Goal: Task Accomplishment & Management: Use online tool/utility

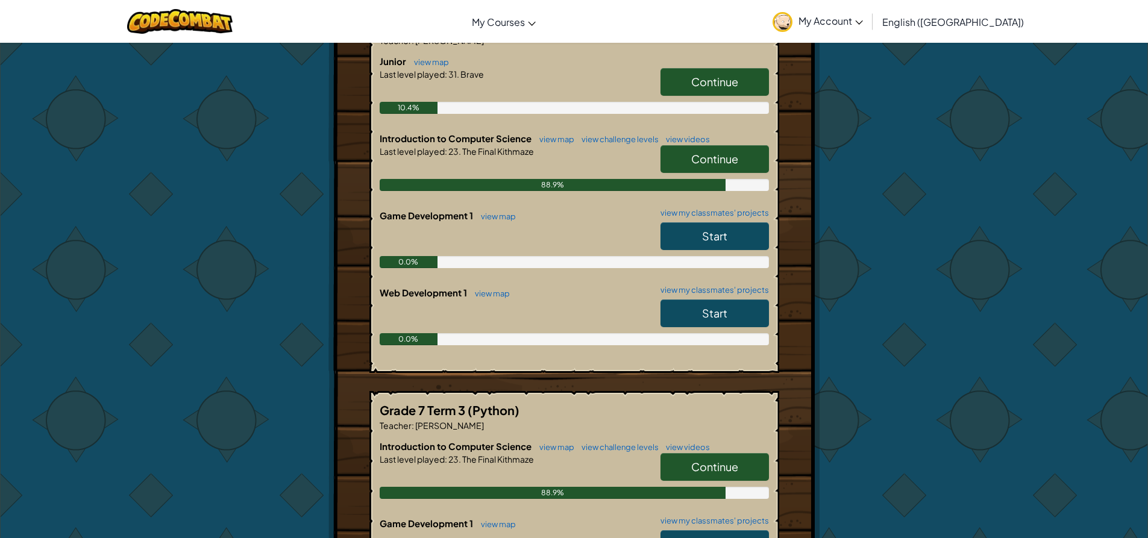
scroll to position [301, 0]
click at [710, 156] on span "Continue" at bounding box center [714, 158] width 47 height 14
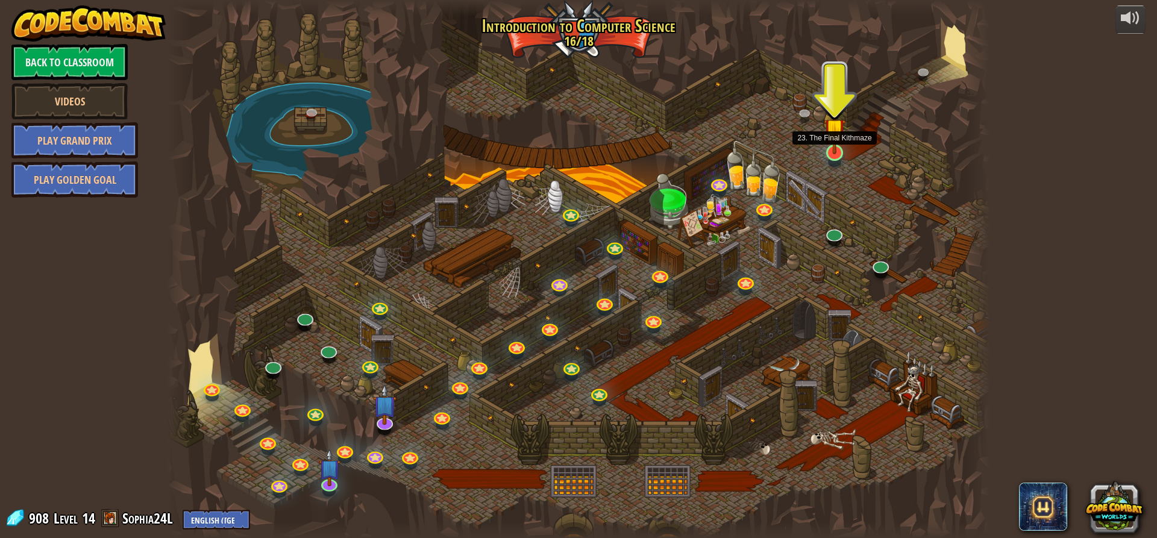
click at [830, 148] on img at bounding box center [835, 129] width 22 height 50
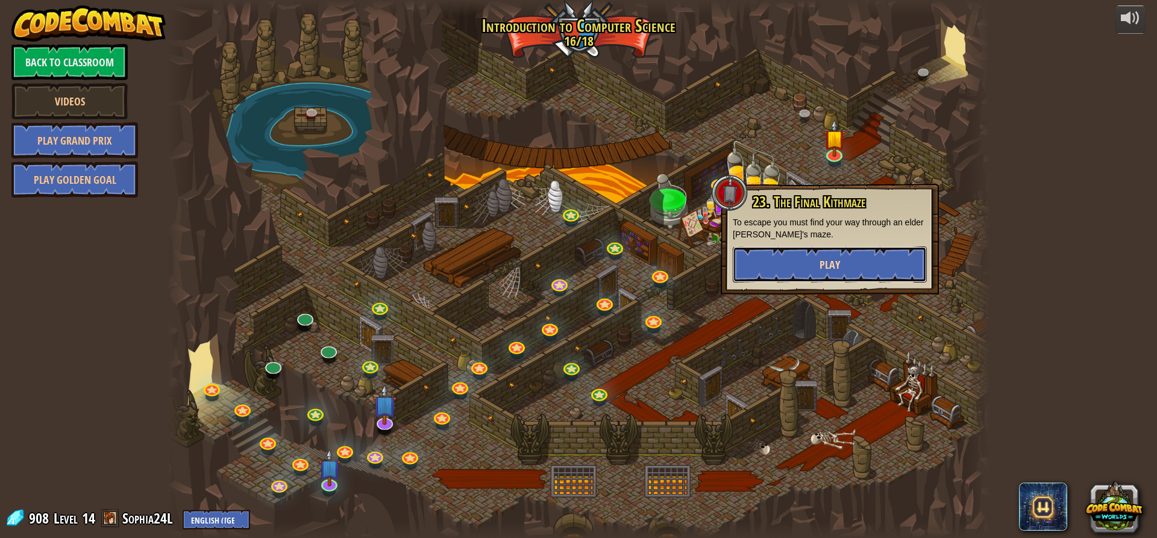
click at [790, 252] on button "Play" at bounding box center [830, 265] width 194 height 36
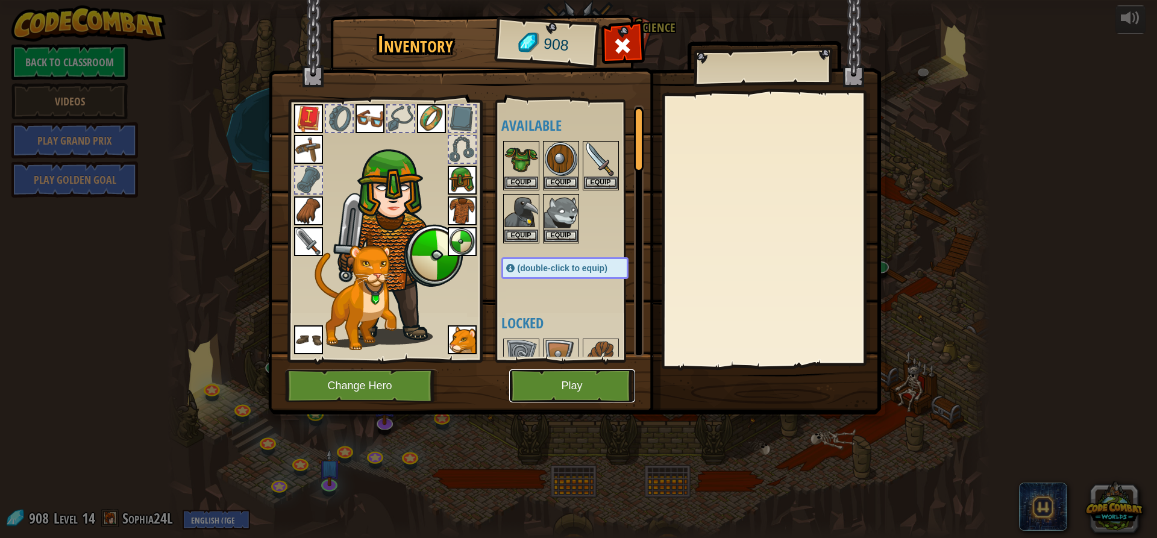
click at [606, 377] on button "Play" at bounding box center [572, 386] width 126 height 33
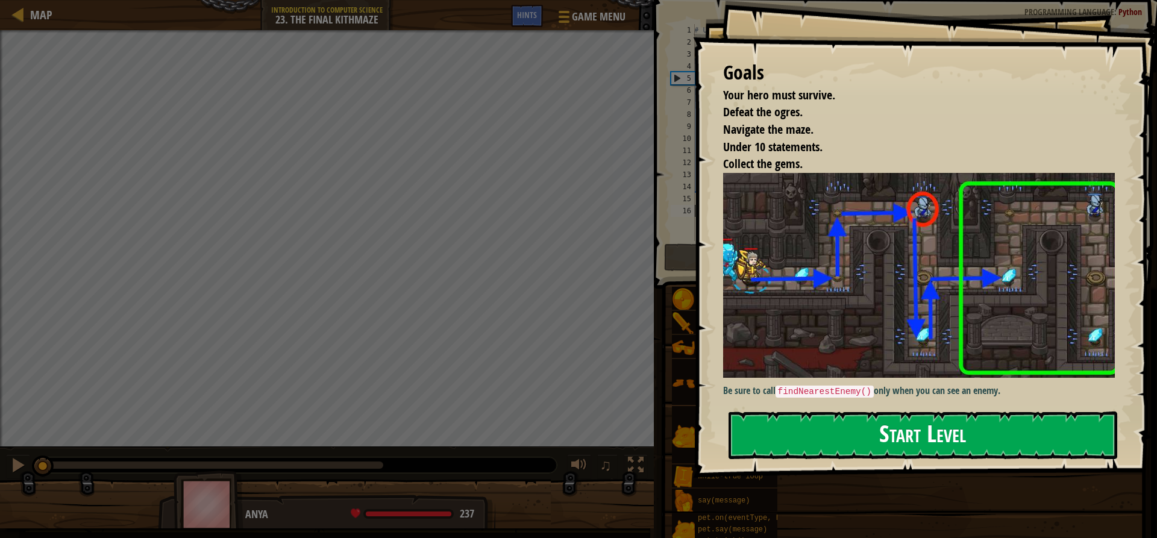
click at [899, 427] on button "Start Level" at bounding box center [923, 436] width 389 height 48
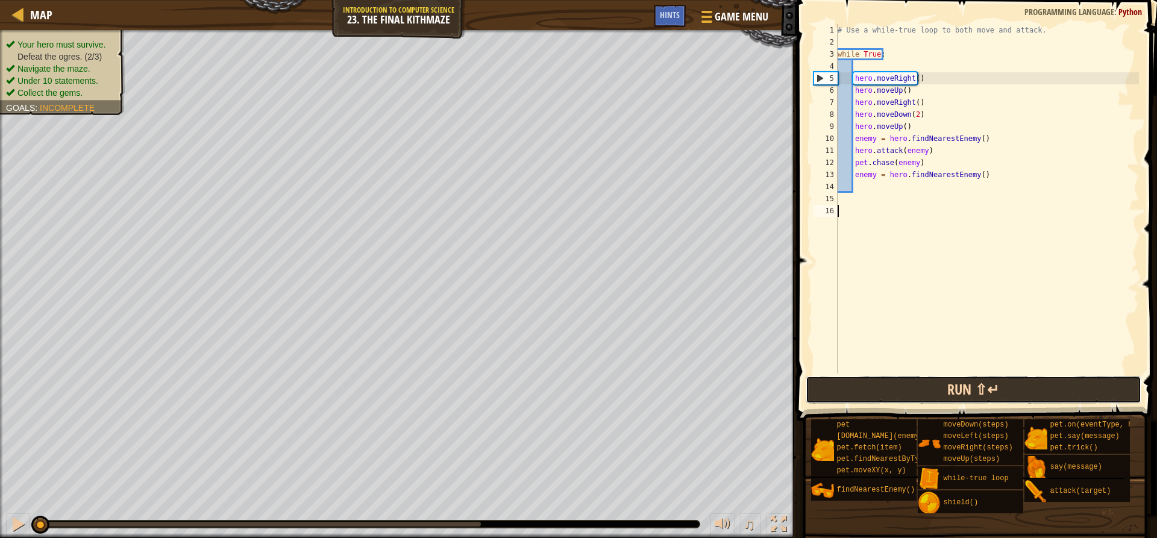
click at [902, 384] on button "Run ⇧↵" at bounding box center [973, 390] width 335 height 28
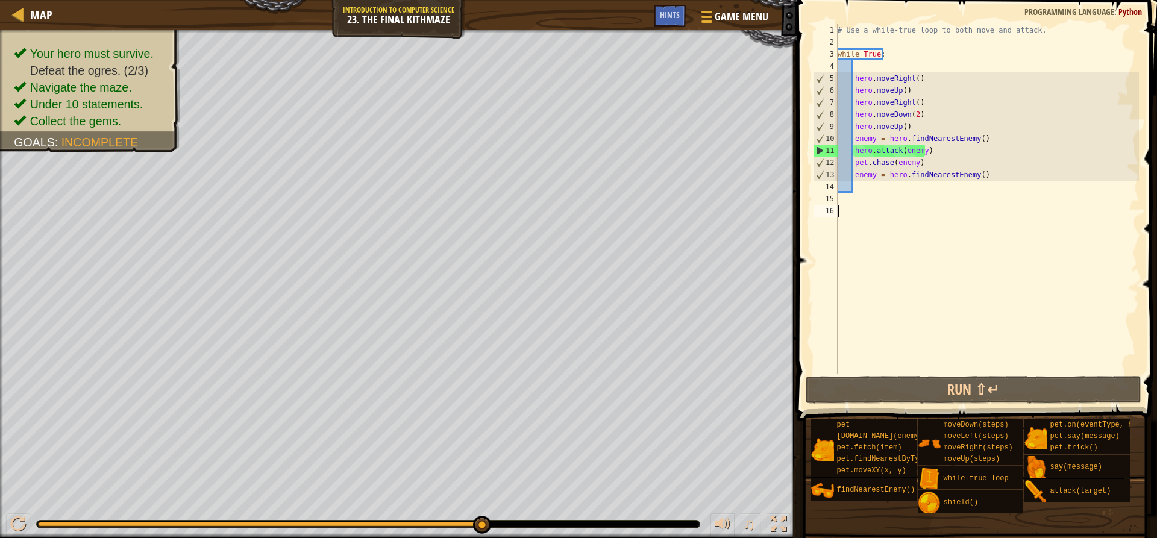
click at [866, 183] on div "# Use a while-true loop to both move and attack. while True : hero . moveRight …" at bounding box center [987, 211] width 304 height 374
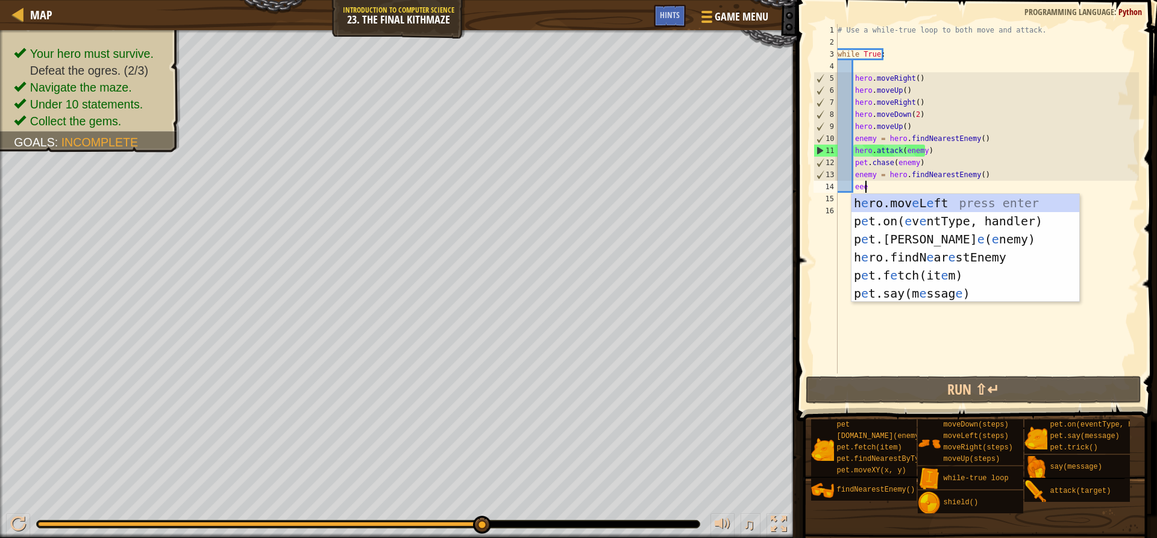
scroll to position [5, 2]
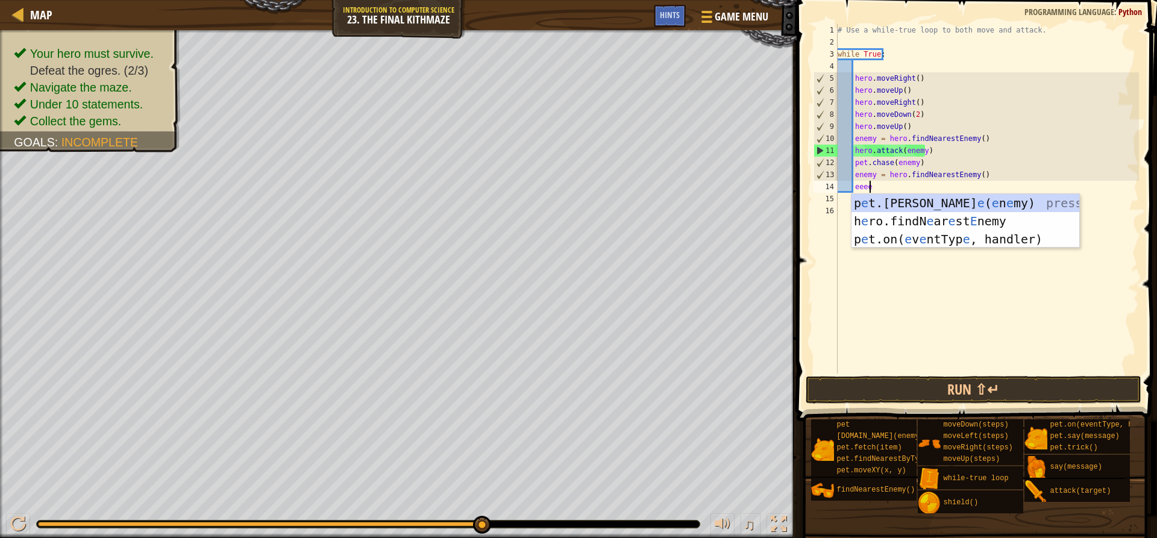
type textarea "e"
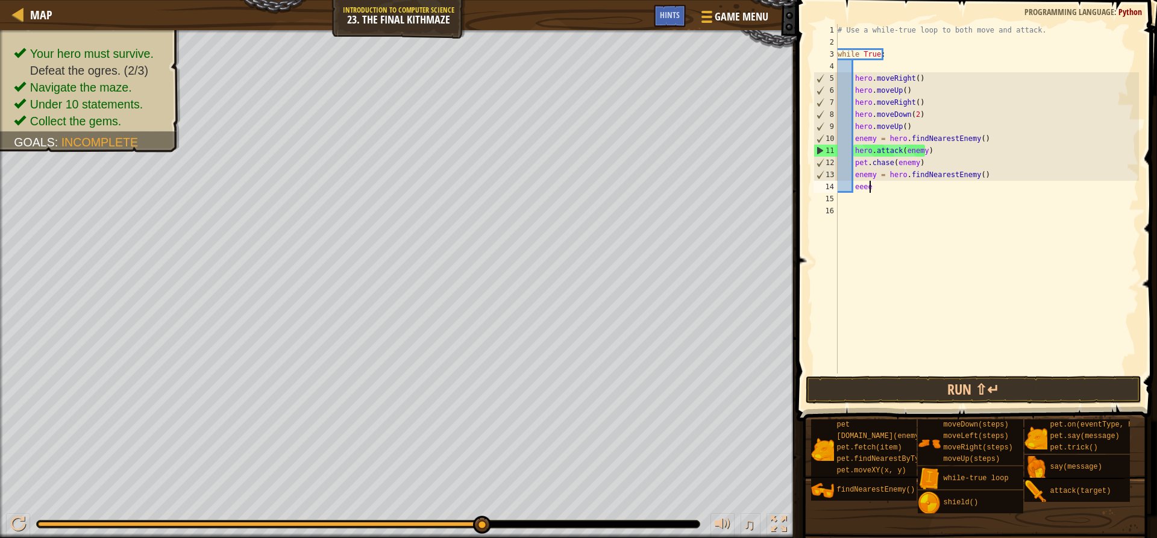
type textarea "enemy = hero.findNearestEnemy("
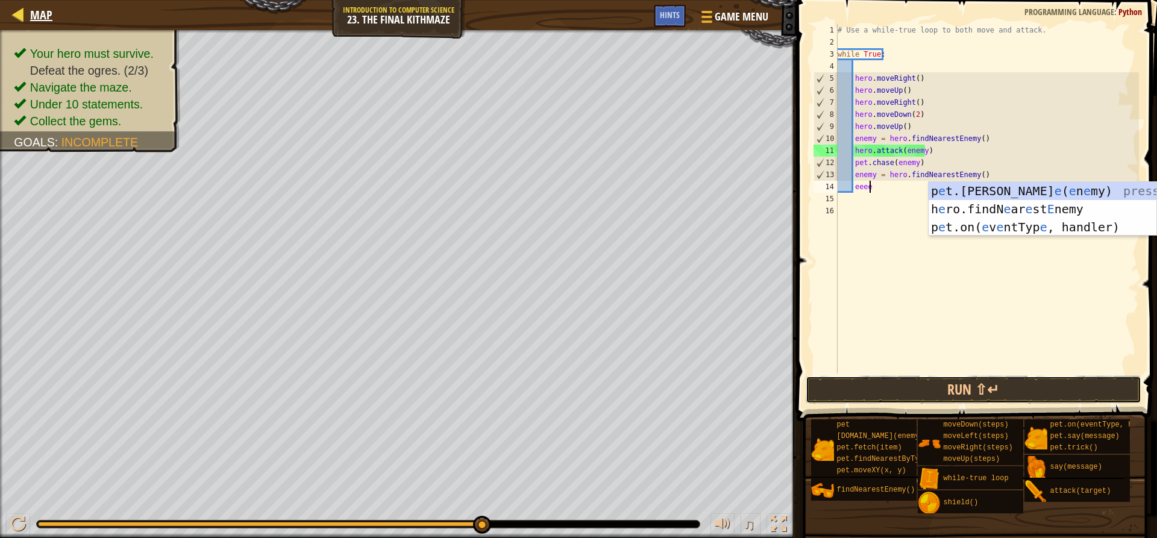
click at [1053, 382] on button "Run ⇧↵" at bounding box center [973, 390] width 335 height 28
click at [1043, 395] on button "Run ⇧↵" at bounding box center [973, 390] width 335 height 28
click at [1036, 393] on button "Run ⇧↵" at bounding box center [973, 390] width 335 height 28
click at [1030, 392] on button "Run ⇧↵" at bounding box center [973, 390] width 335 height 28
click at [1023, 391] on button "Run ⇧↵" at bounding box center [973, 390] width 335 height 28
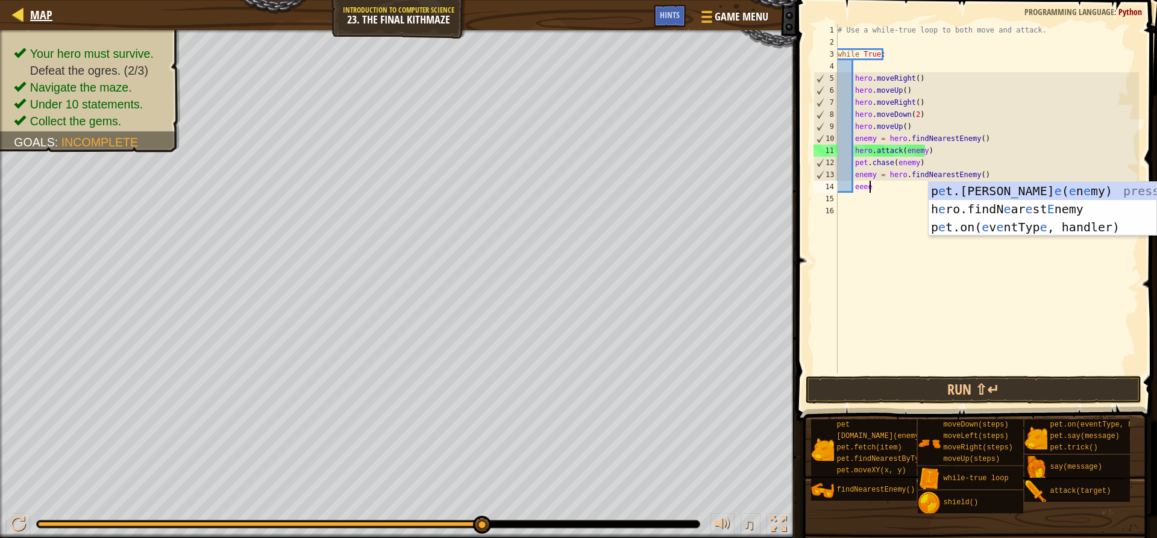
click at [1006, 389] on button "Run ⇧↵" at bounding box center [973, 390] width 335 height 28
click at [345, 18] on div "Map Introduction to Computer Science 23. The Final Kithmaze Game Menu Done Hints" at bounding box center [398, 15] width 797 height 30
click at [25, 16] on div at bounding box center [18, 14] width 15 height 15
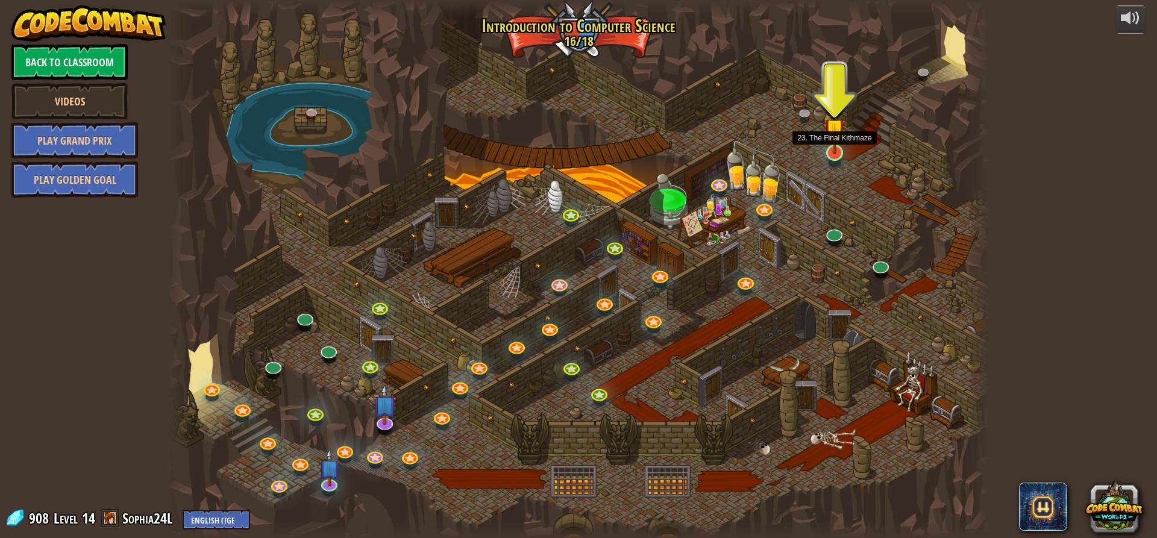
click at [831, 154] on img at bounding box center [835, 129] width 22 height 50
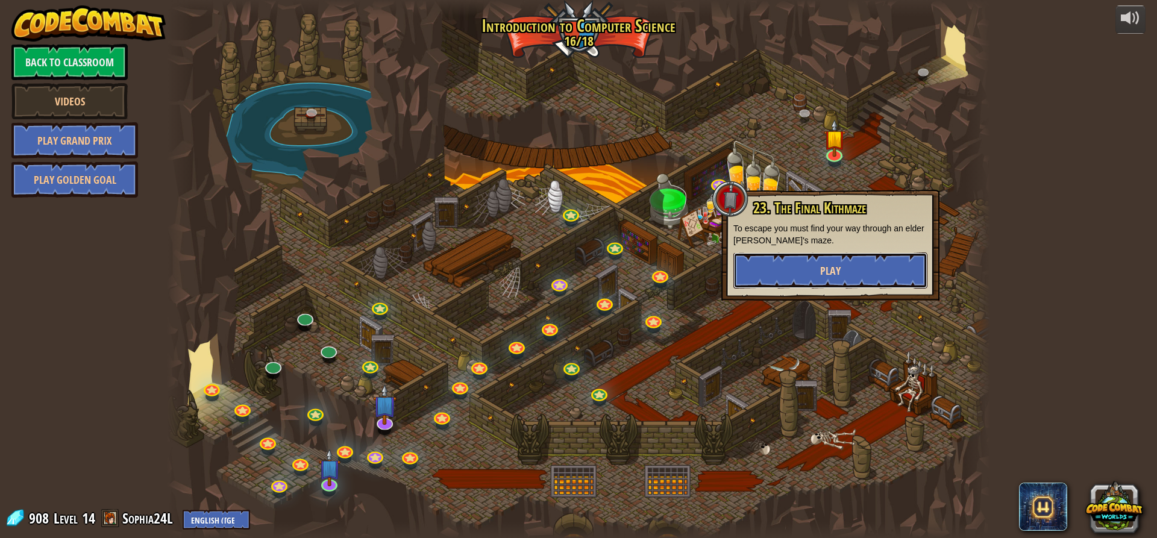
click at [805, 266] on button "Play" at bounding box center [831, 271] width 194 height 36
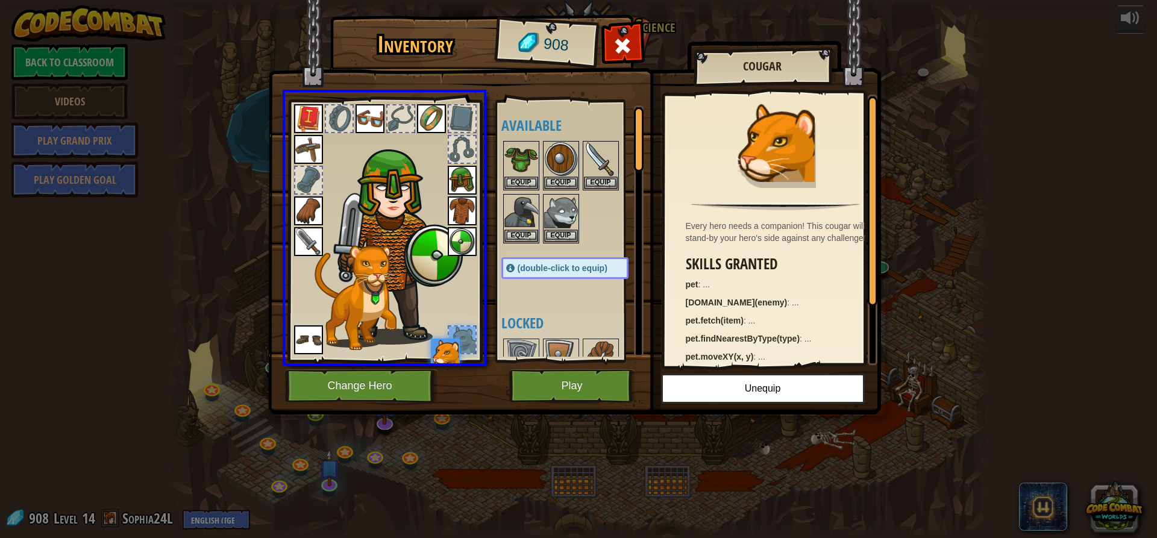
drag, startPoint x: 452, startPoint y: 360, endPoint x: 467, endPoint y: 406, distance: 48.6
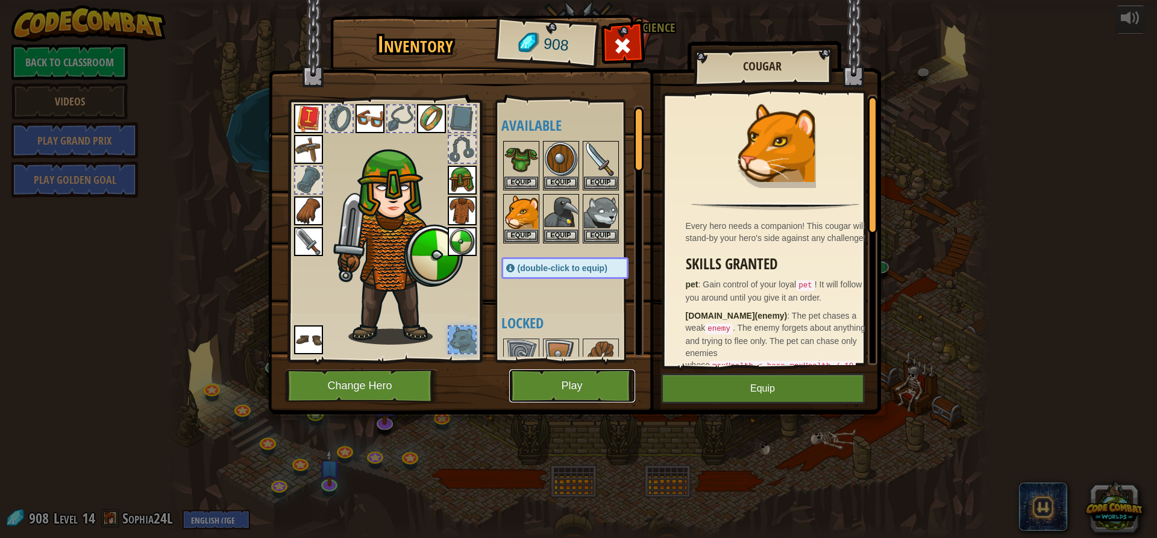
click at [584, 389] on button "Play" at bounding box center [572, 386] width 126 height 33
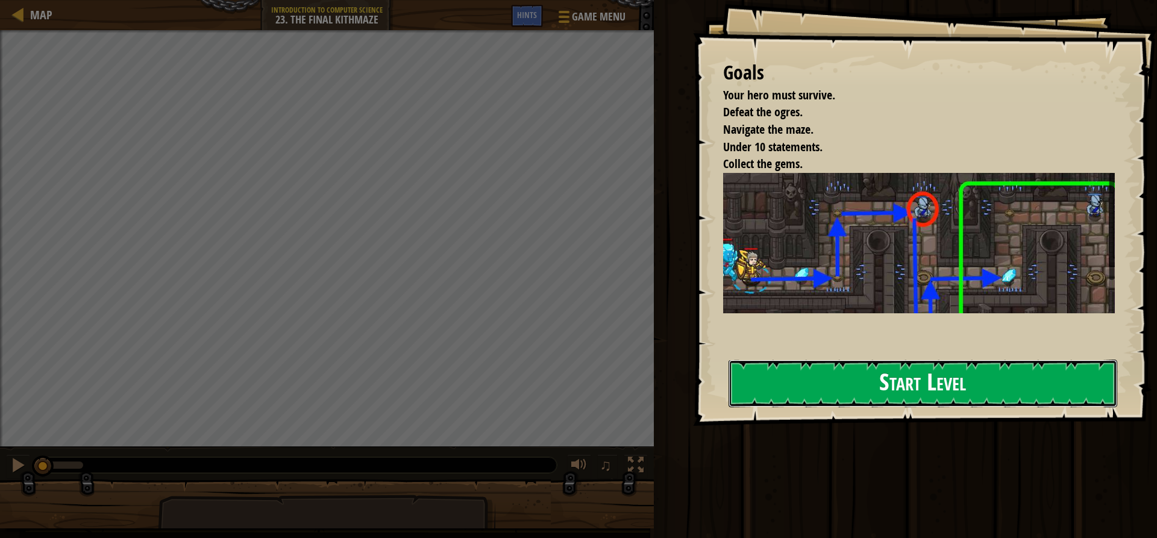
click at [729, 360] on button "Start Level" at bounding box center [923, 384] width 389 height 48
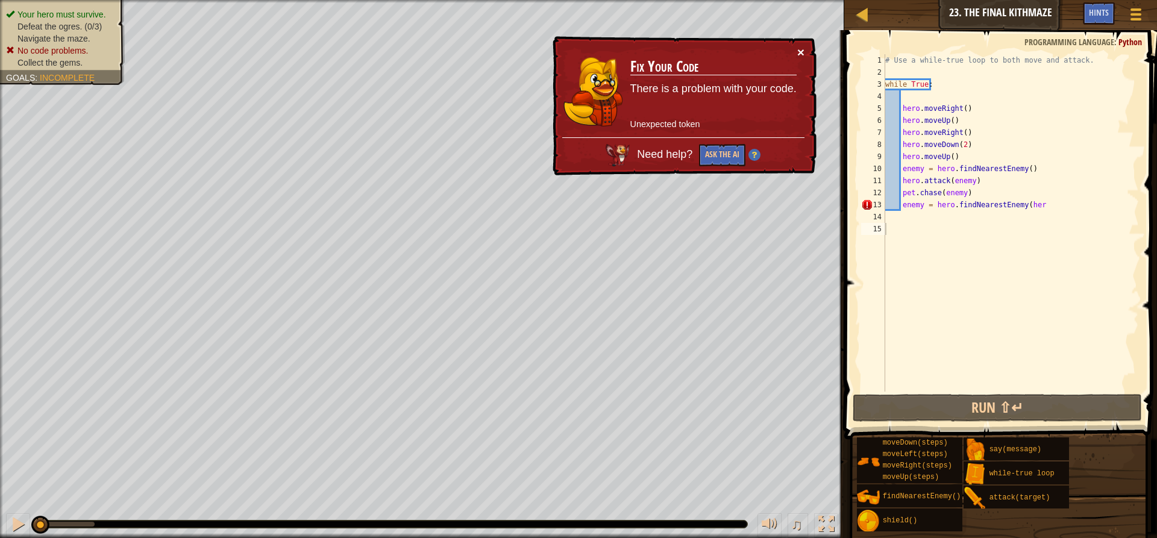
click at [799, 50] on button "×" at bounding box center [802, 54] width 8 height 13
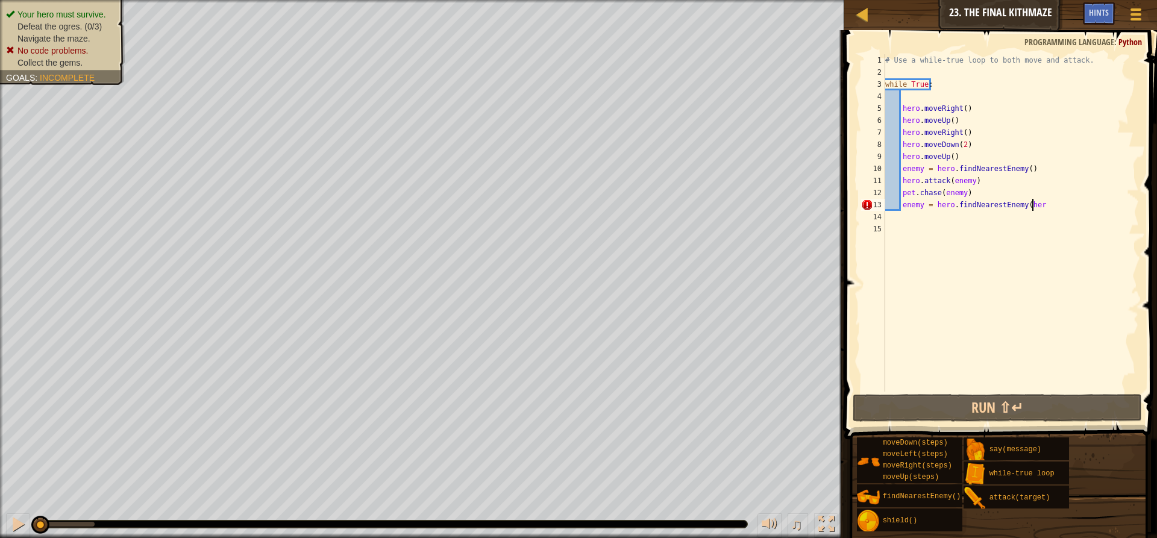
click at [1032, 210] on div "# Use a while-true loop to both move and attack. while True : hero . moveRight …" at bounding box center [1011, 235] width 256 height 362
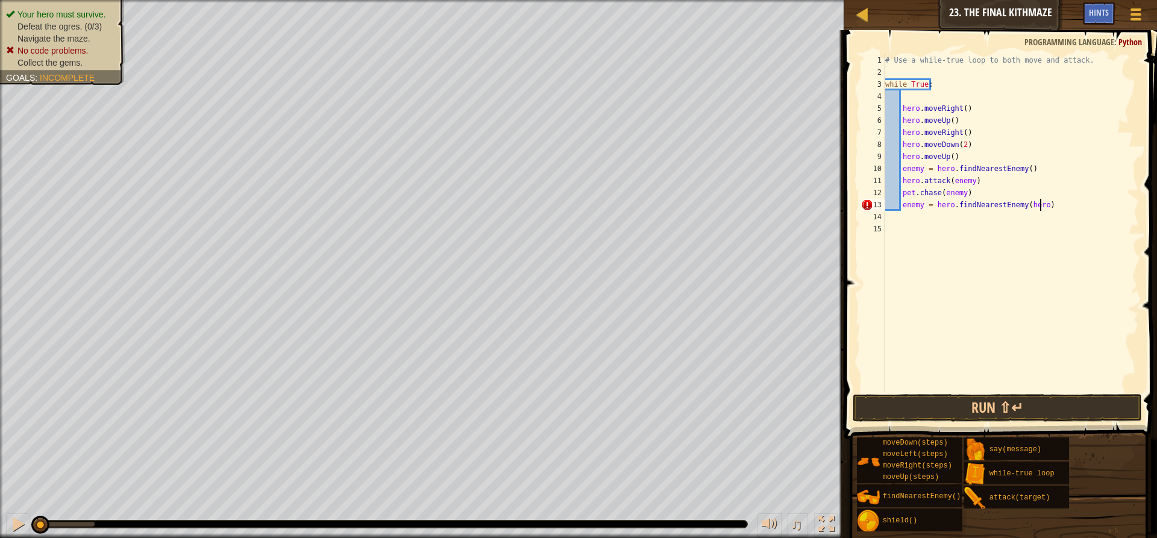
scroll to position [5, 12]
click at [954, 403] on button "Run ⇧↵" at bounding box center [997, 408] width 289 height 28
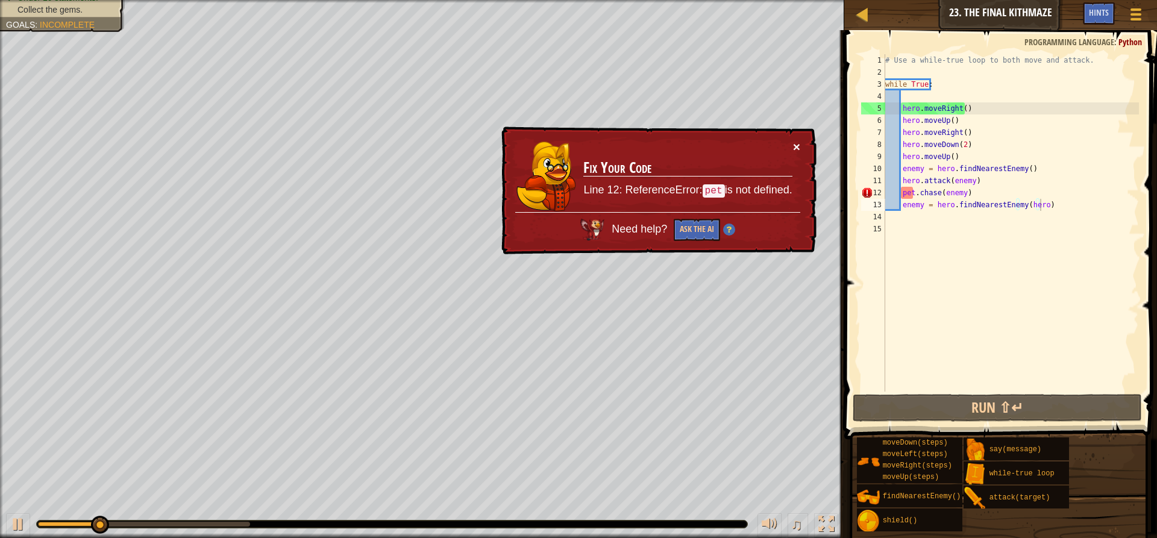
click at [799, 145] on button "×" at bounding box center [796, 146] width 7 height 13
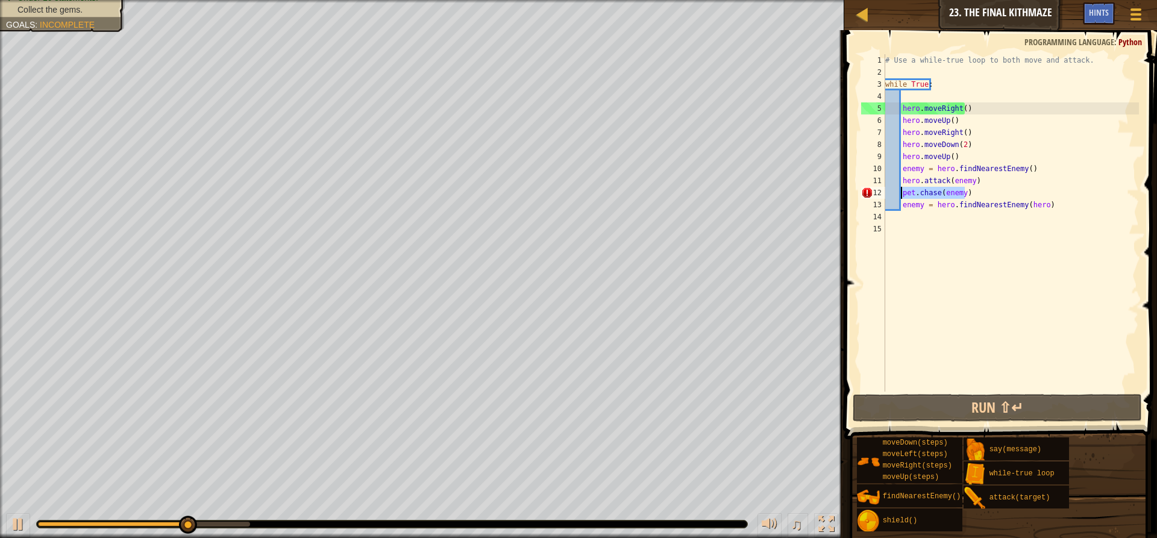
drag, startPoint x: 1136, startPoint y: 191, endPoint x: 901, endPoint y: 190, distance: 235.1
click at [901, 190] on div "# Use a while-true loop to both move and attack. while True : hero . moveRight …" at bounding box center [1011, 235] width 256 height 362
type textarea "[DOMAIN_NAME](enemy)"
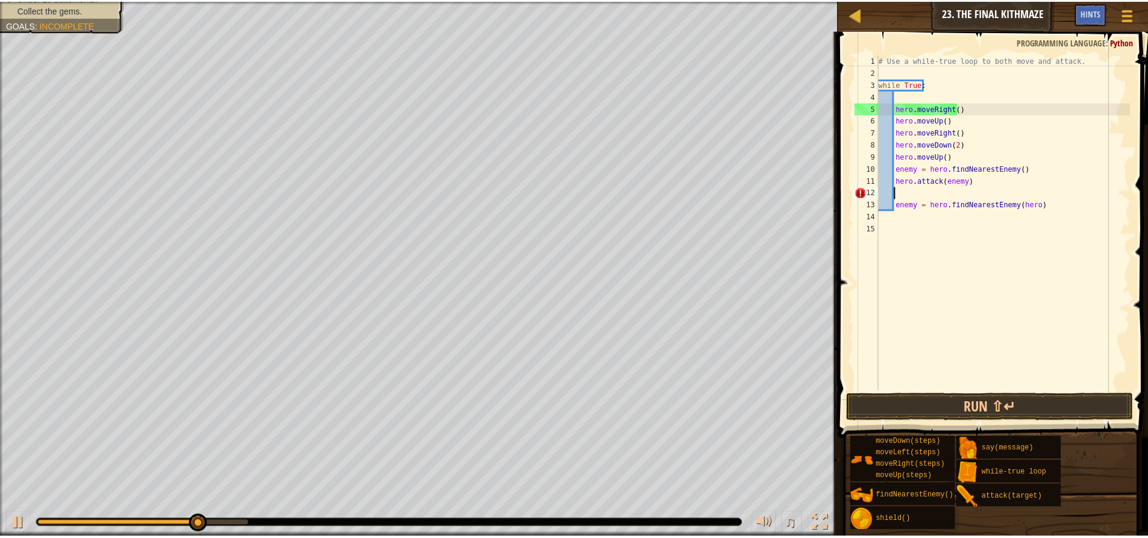
scroll to position [5, 0]
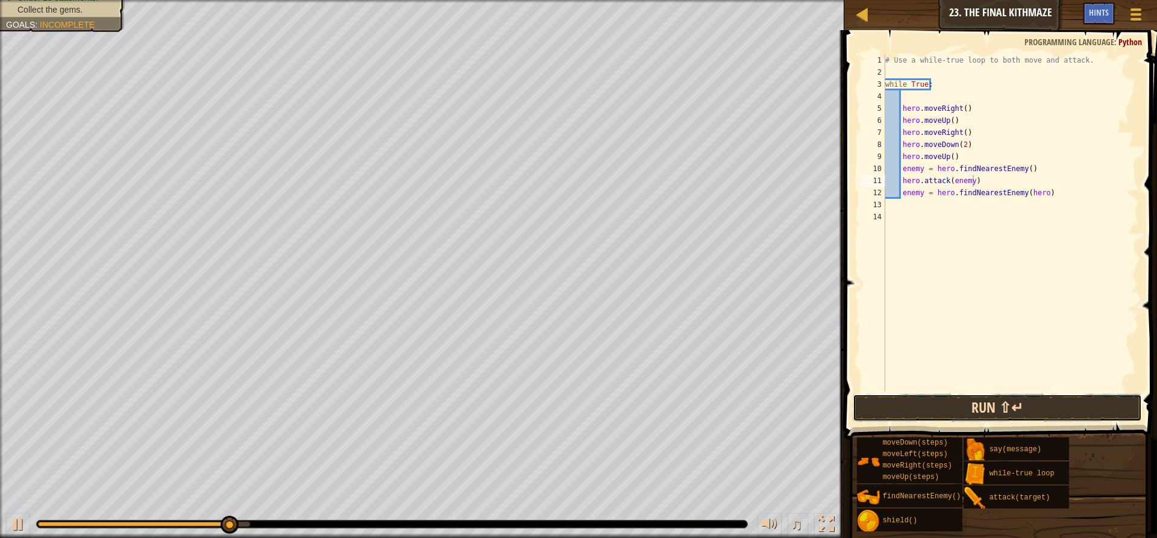
click at [974, 403] on button "Run ⇧↵" at bounding box center [997, 408] width 289 height 28
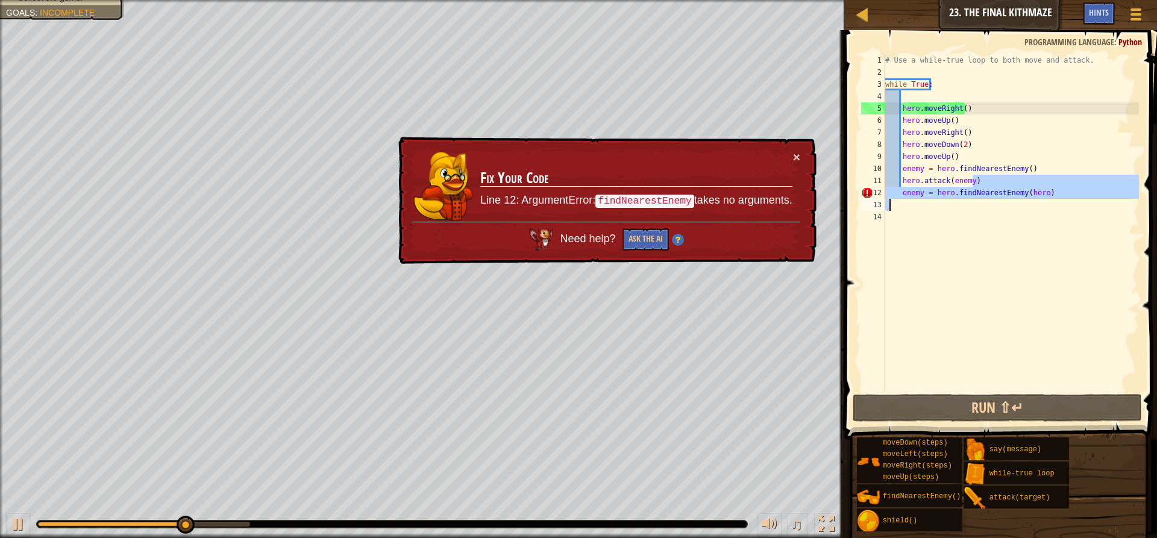
drag, startPoint x: 1049, startPoint y: 184, endPoint x: 928, endPoint y: 204, distance: 122.7
click at [928, 204] on div "# Use a while-true loop to both move and attack. while True : hero . moveRight …" at bounding box center [1011, 235] width 256 height 362
type textarea "hero.attack(enemy)"
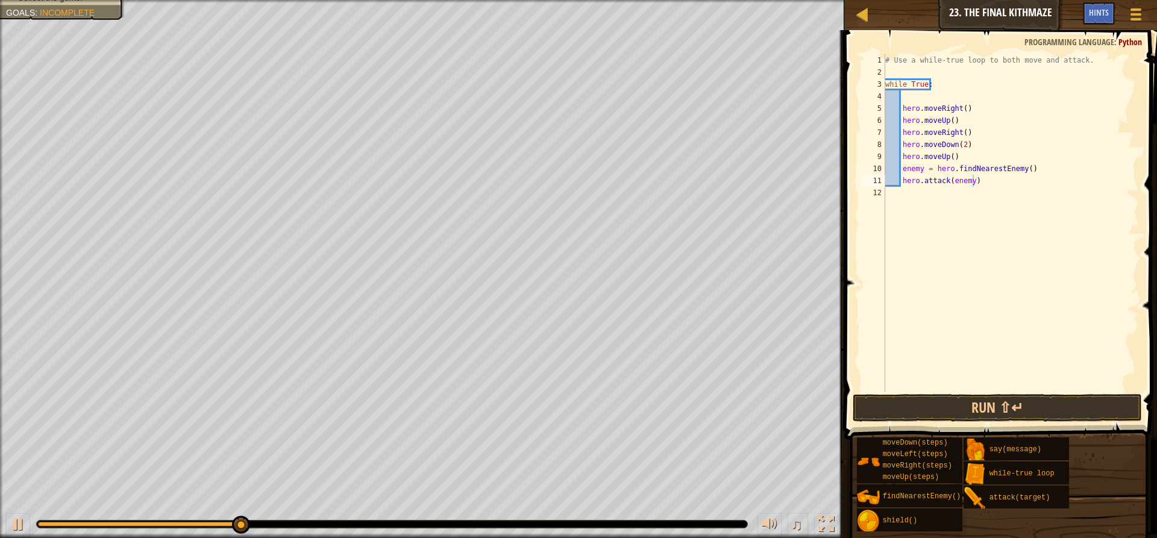
drag, startPoint x: 1157, startPoint y: 406, endPoint x: 1074, endPoint y: 427, distance: 86.0
click at [1130, 413] on div "hero.attack(enemy) 1 2 3 4 5 6 7 8 9 10 11 12 # Use a while-true loop to both m…" at bounding box center [999, 258] width 316 height 445
click at [1010, 410] on button "Run ⇧↵" at bounding box center [997, 408] width 289 height 28
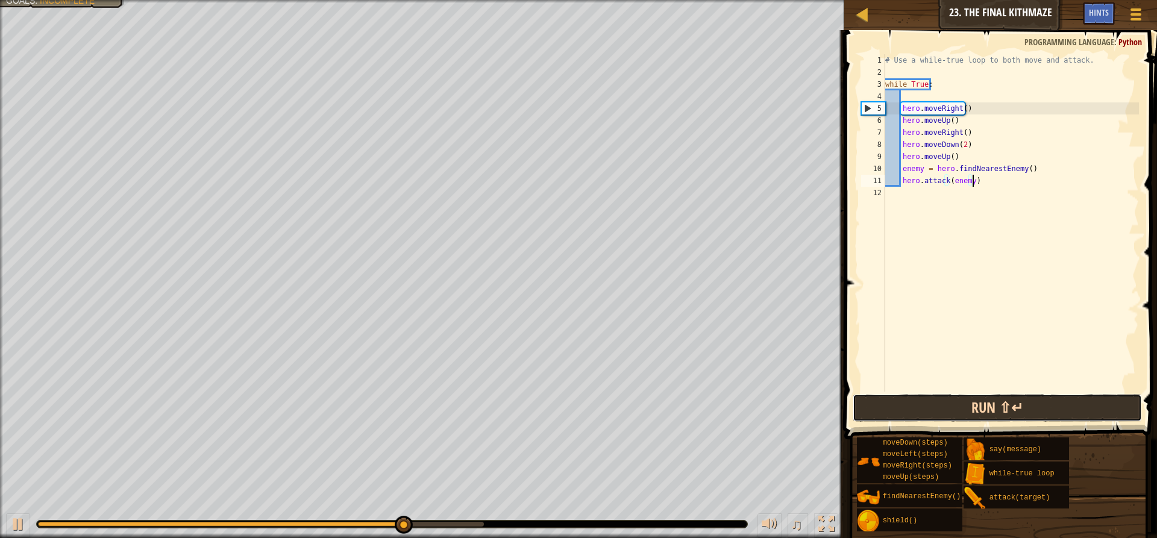
click at [920, 413] on button "Run ⇧↵" at bounding box center [997, 408] width 289 height 28
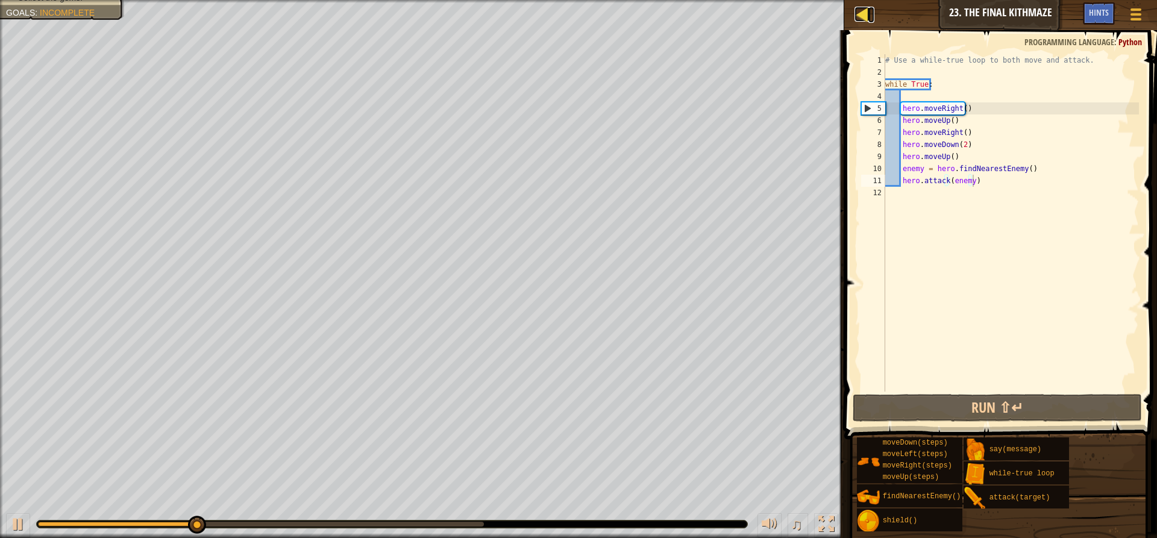
click at [861, 16] on div at bounding box center [862, 14] width 15 height 15
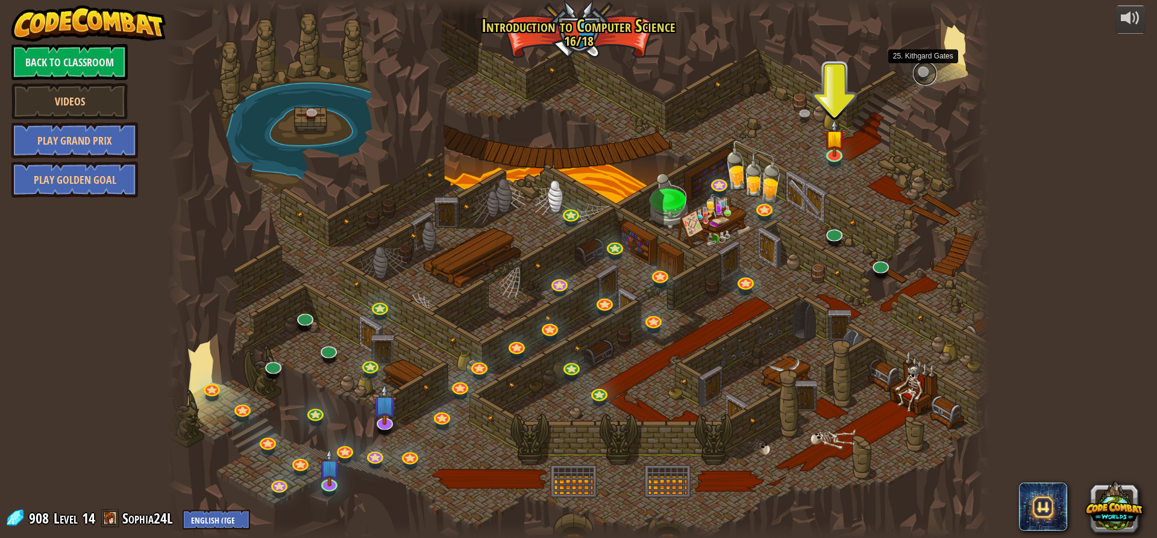
click at [924, 69] on link at bounding box center [925, 73] width 24 height 24
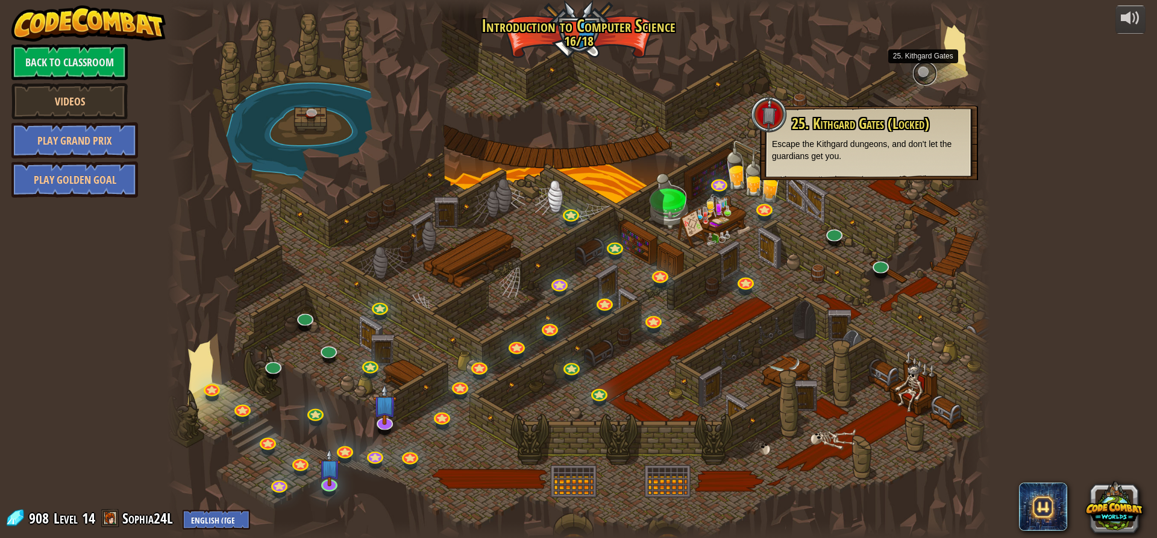
click at [924, 69] on link at bounding box center [925, 73] width 24 height 24
click at [751, 130] on div at bounding box center [769, 114] width 36 height 36
drag, startPoint x: 876, startPoint y: 189, endPoint x: 902, endPoint y: 193, distance: 26.2
click at [876, 189] on div at bounding box center [578, 269] width 823 height 538
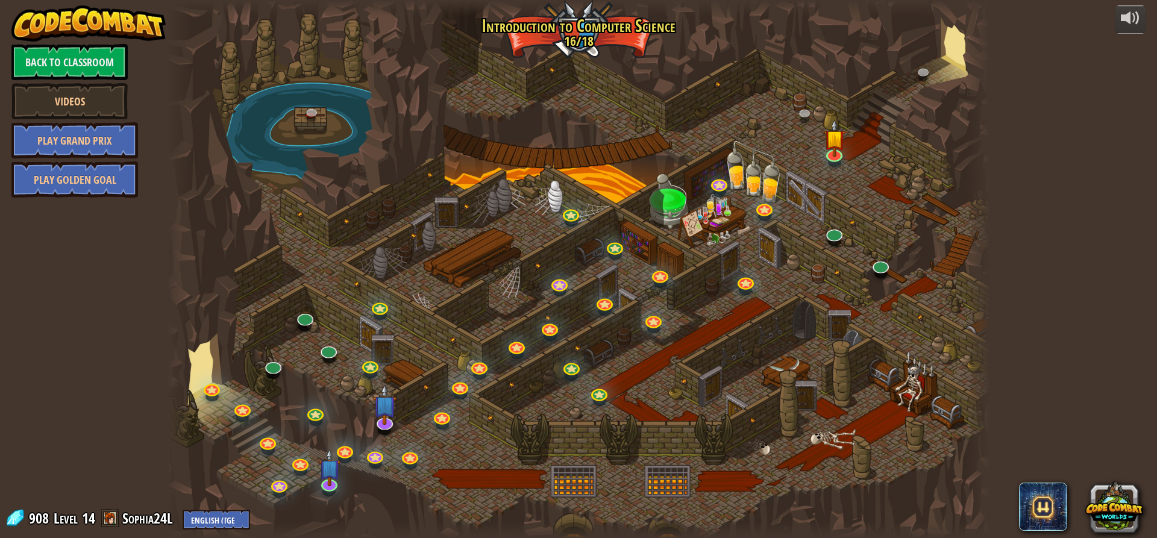
click at [902, 193] on div at bounding box center [578, 269] width 823 height 538
click at [805, 115] on link at bounding box center [807, 114] width 24 height 24
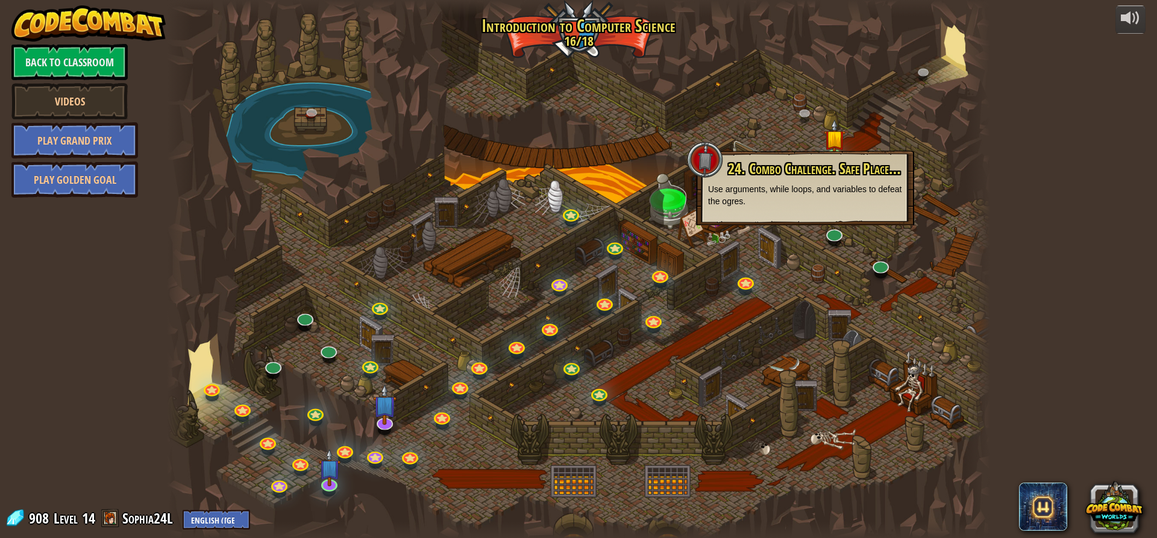
click at [805, 195] on p "Use arguments, while loops, and variables to defeat the ogres." at bounding box center [805, 195] width 194 height 24
click at [86, 60] on link "Back to Classroom" at bounding box center [69, 62] width 116 height 36
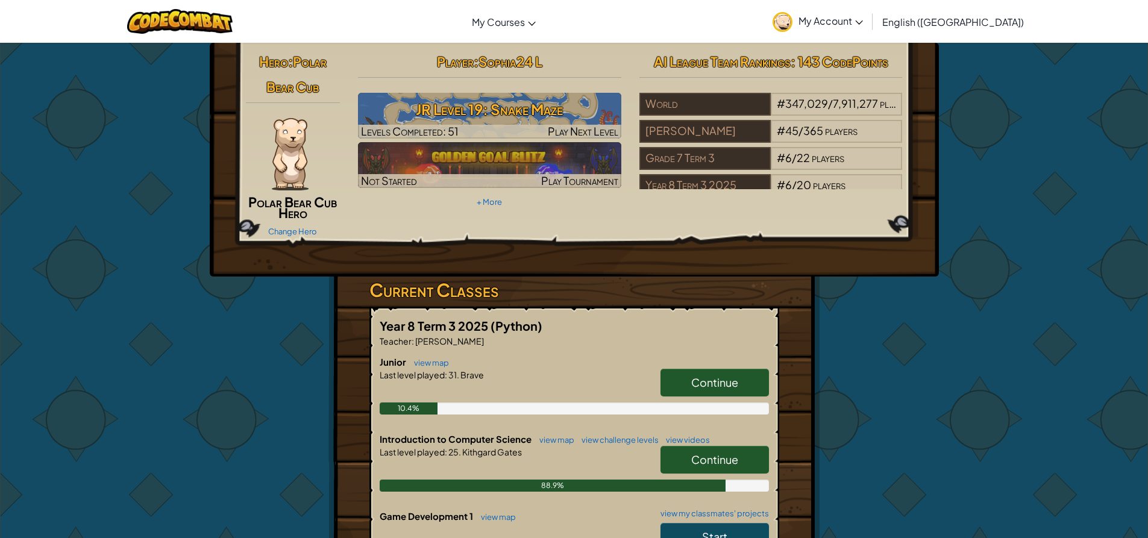
drag, startPoint x: 428, startPoint y: 225, endPoint x: 420, endPoint y: 218, distance: 11.1
